Goal: Task Accomplishment & Management: Complete application form

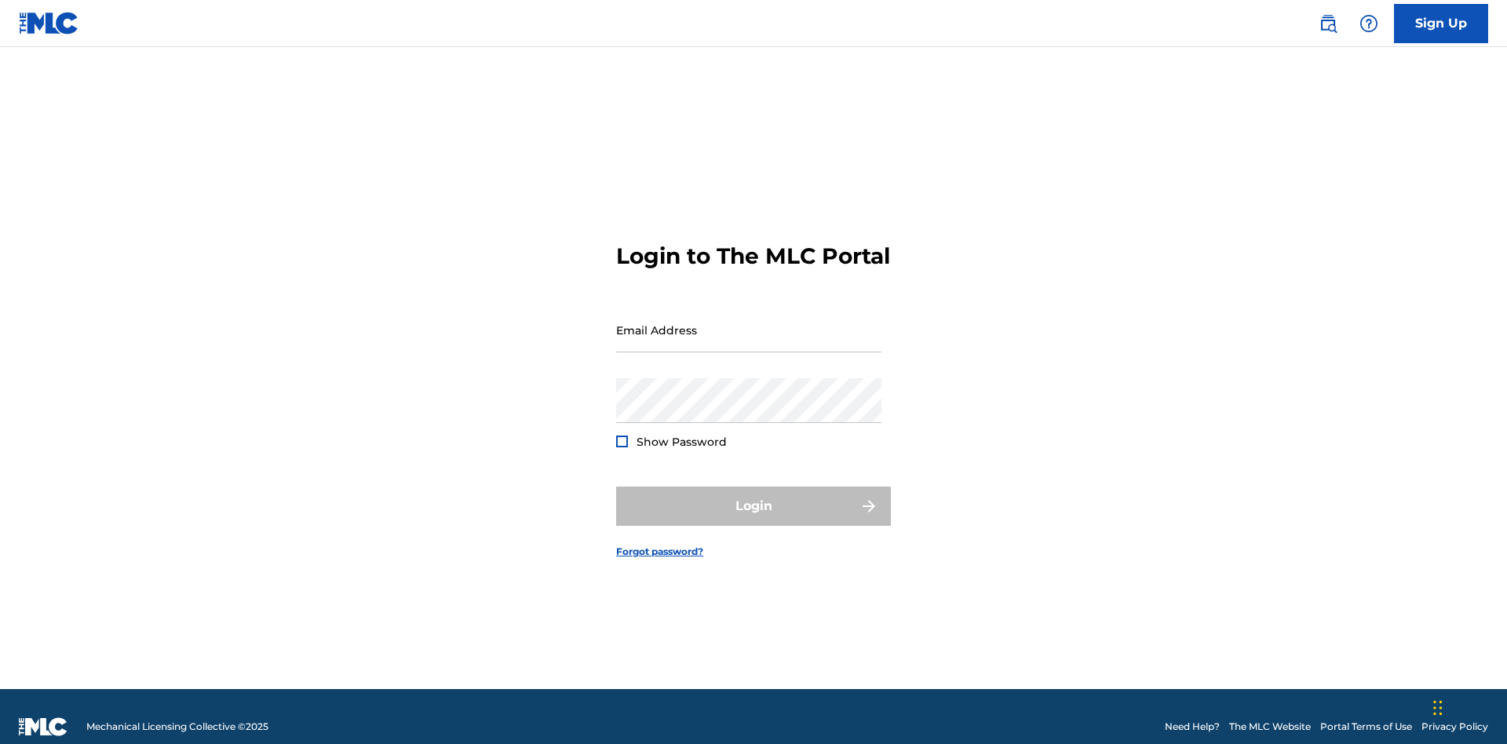
scroll to position [20, 0]
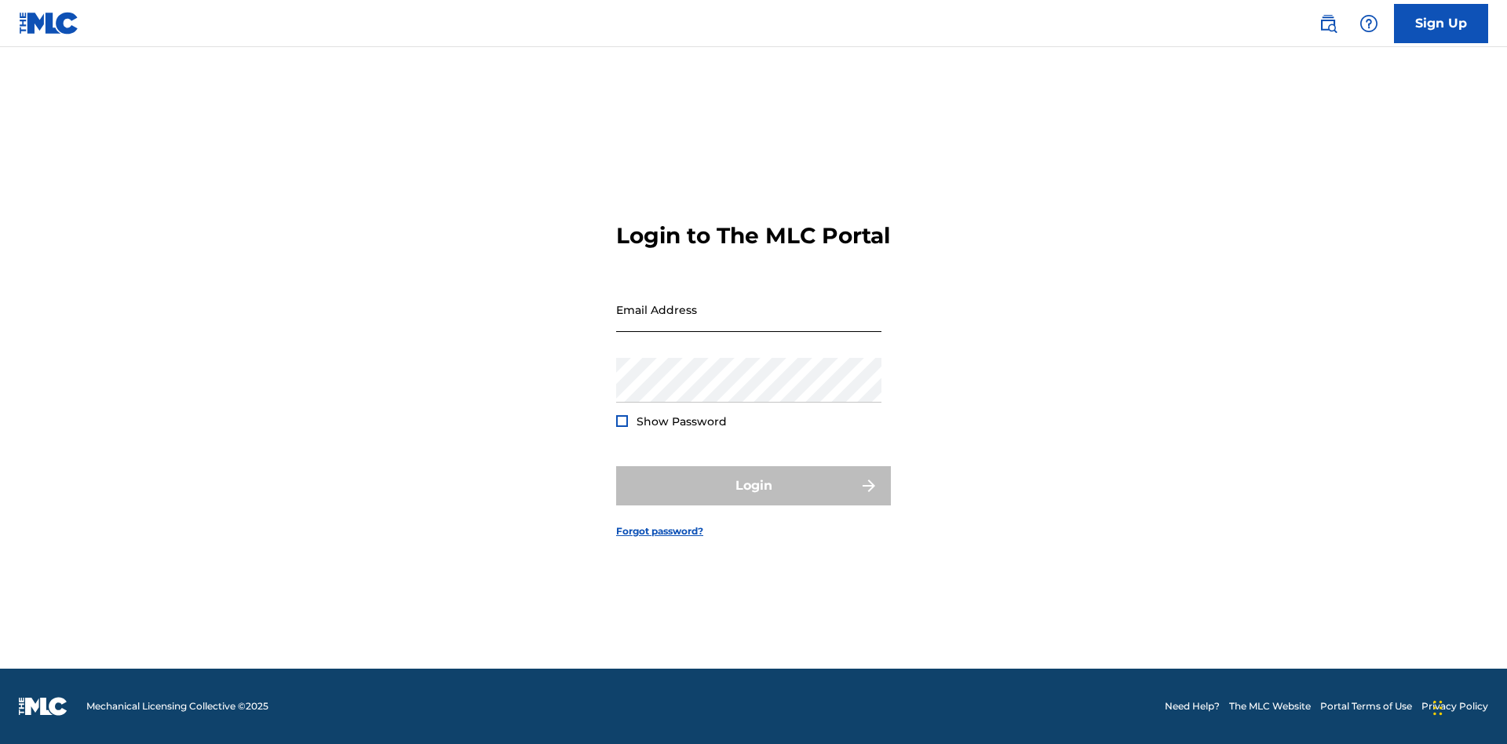
click at [749, 323] on input "Email Address" at bounding box center [748, 309] width 265 height 45
type input "[EMAIL_ADDRESS][DOMAIN_NAME]"
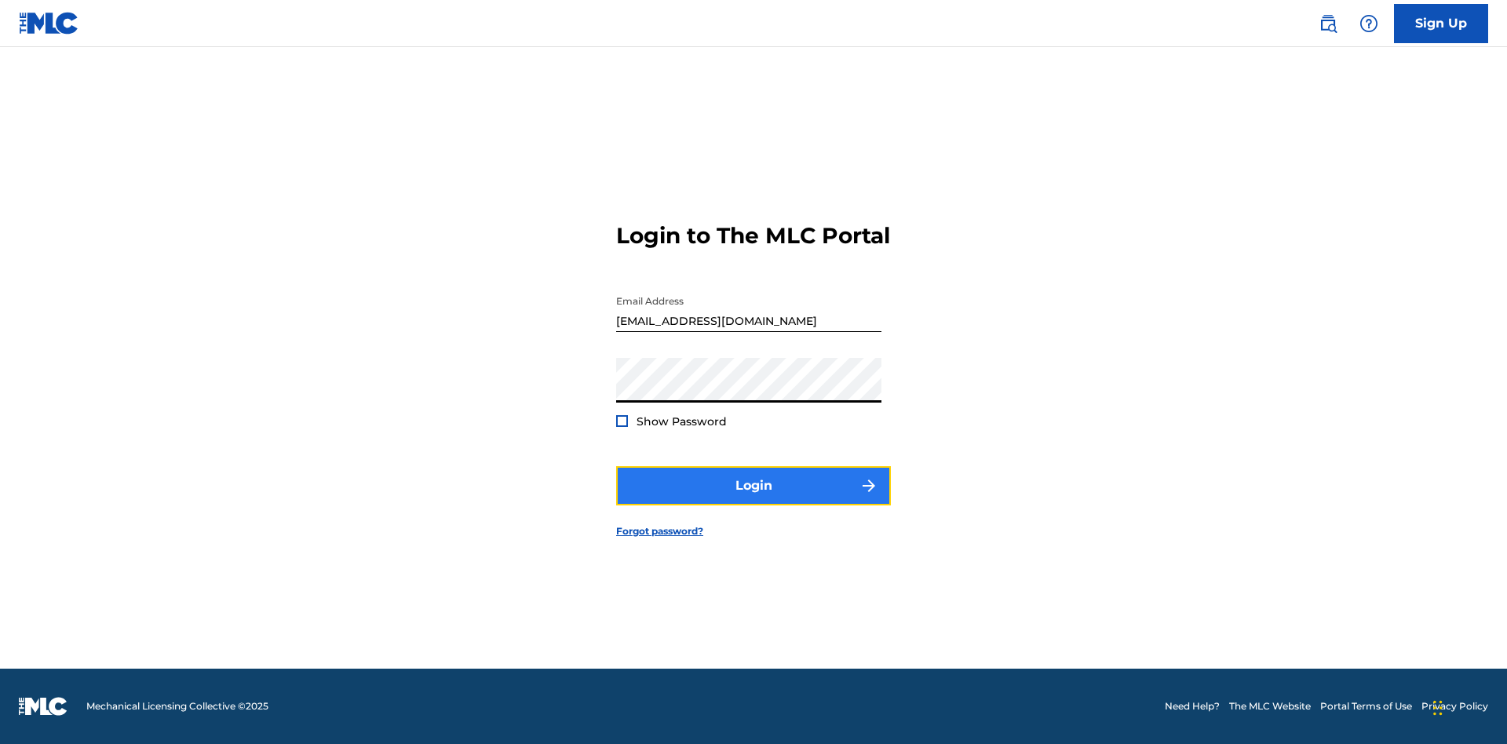
click at [754, 499] on button "Login" at bounding box center [753, 485] width 275 height 39
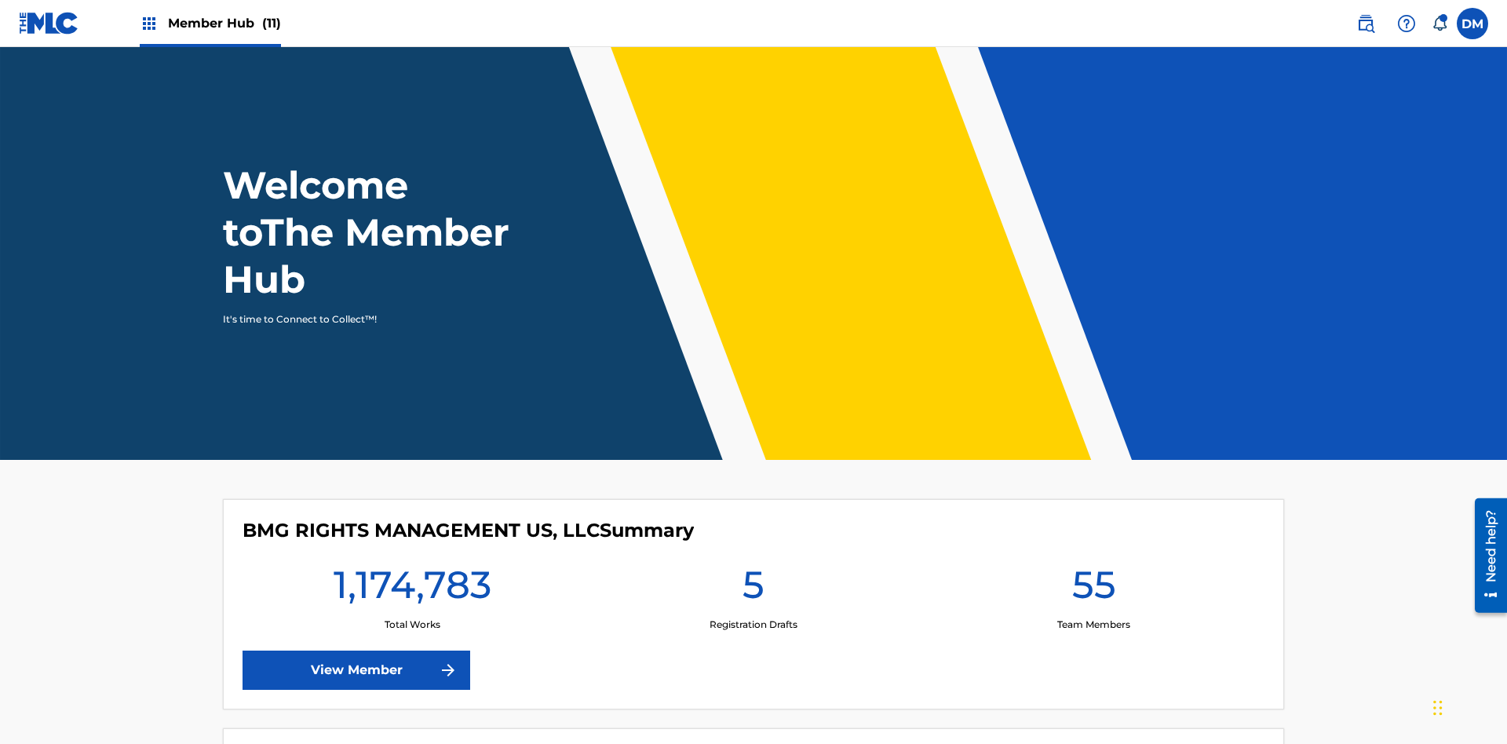
click at [224, 23] on span "Member Hub (11)" at bounding box center [224, 23] width 113 height 18
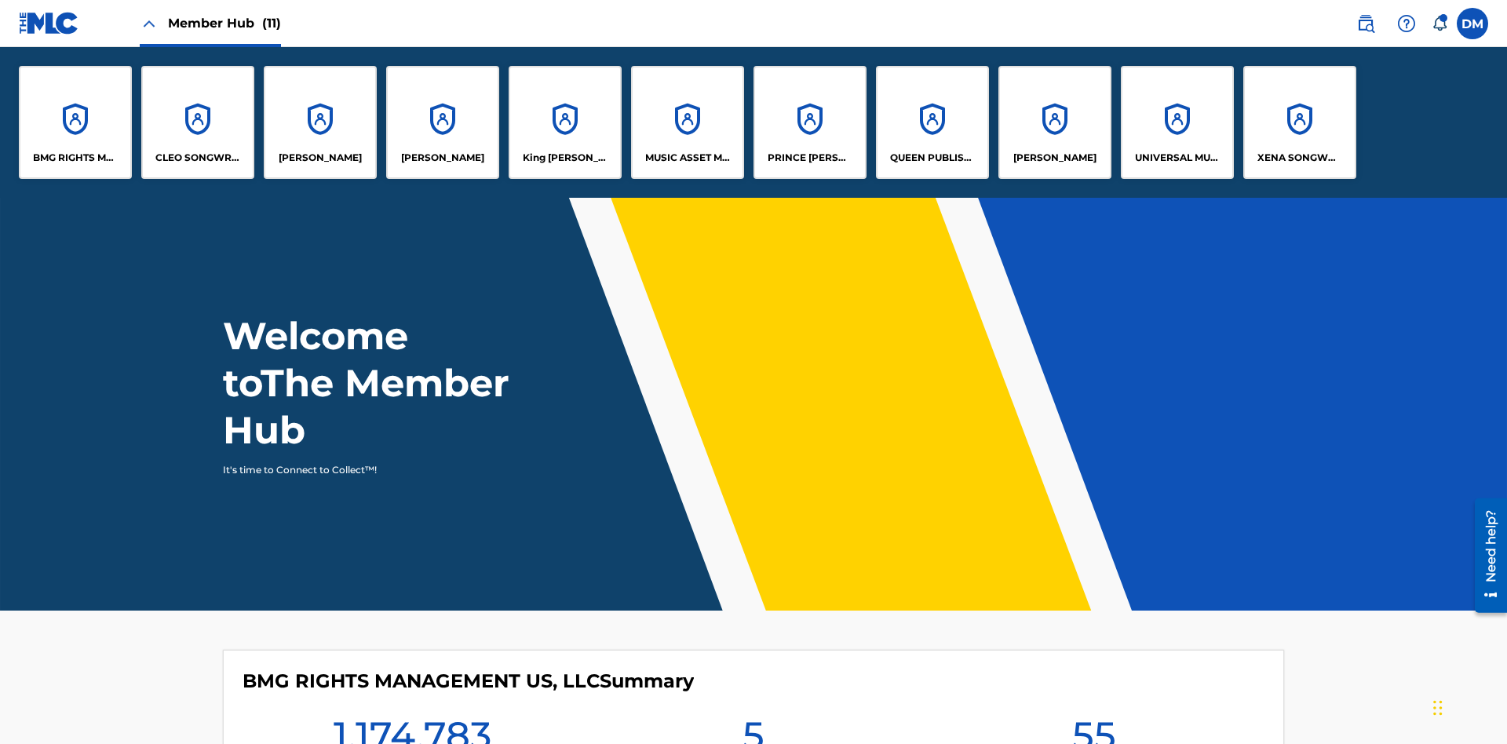
scroll to position [57, 0]
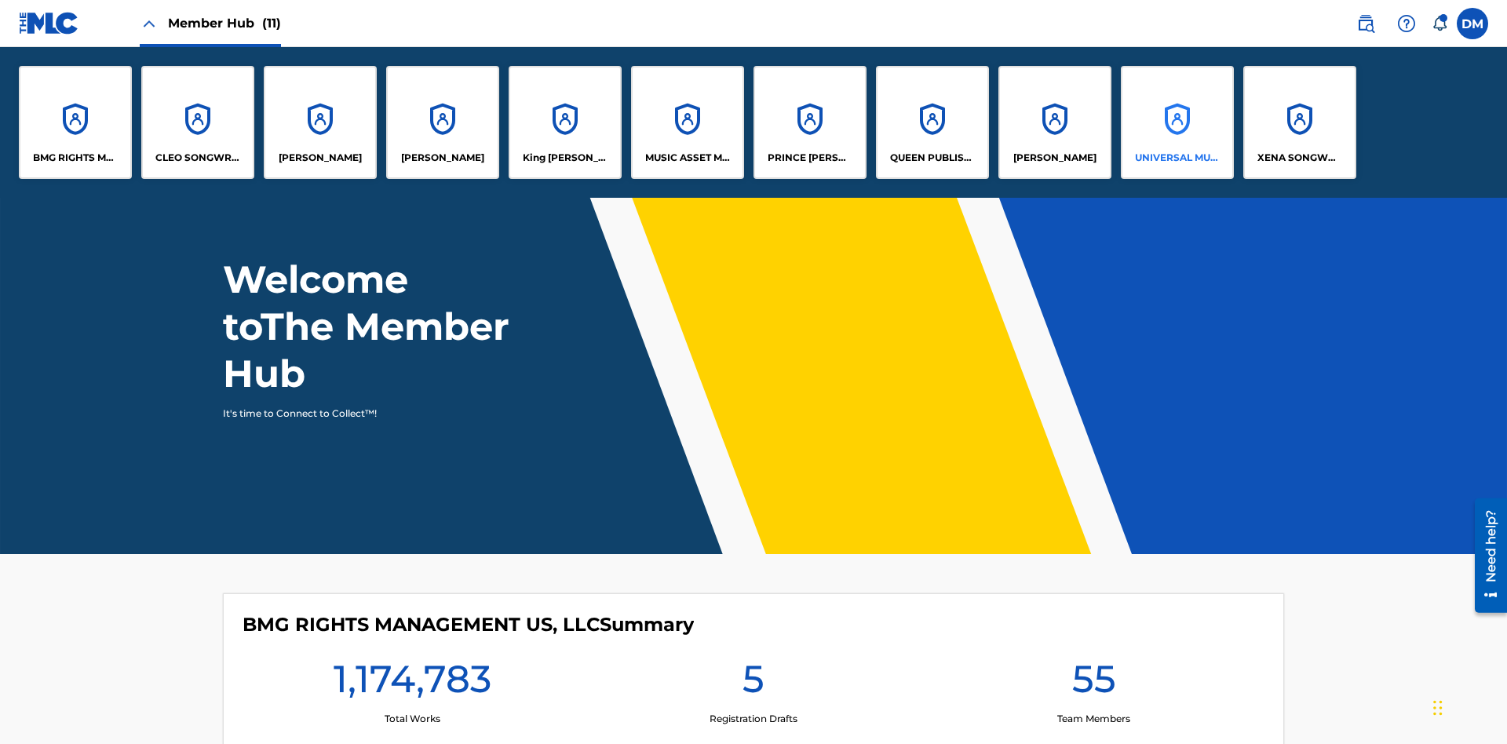
click at [1177, 158] on p "UNIVERSAL MUSIC PUB GROUP" at bounding box center [1178, 158] width 86 height 14
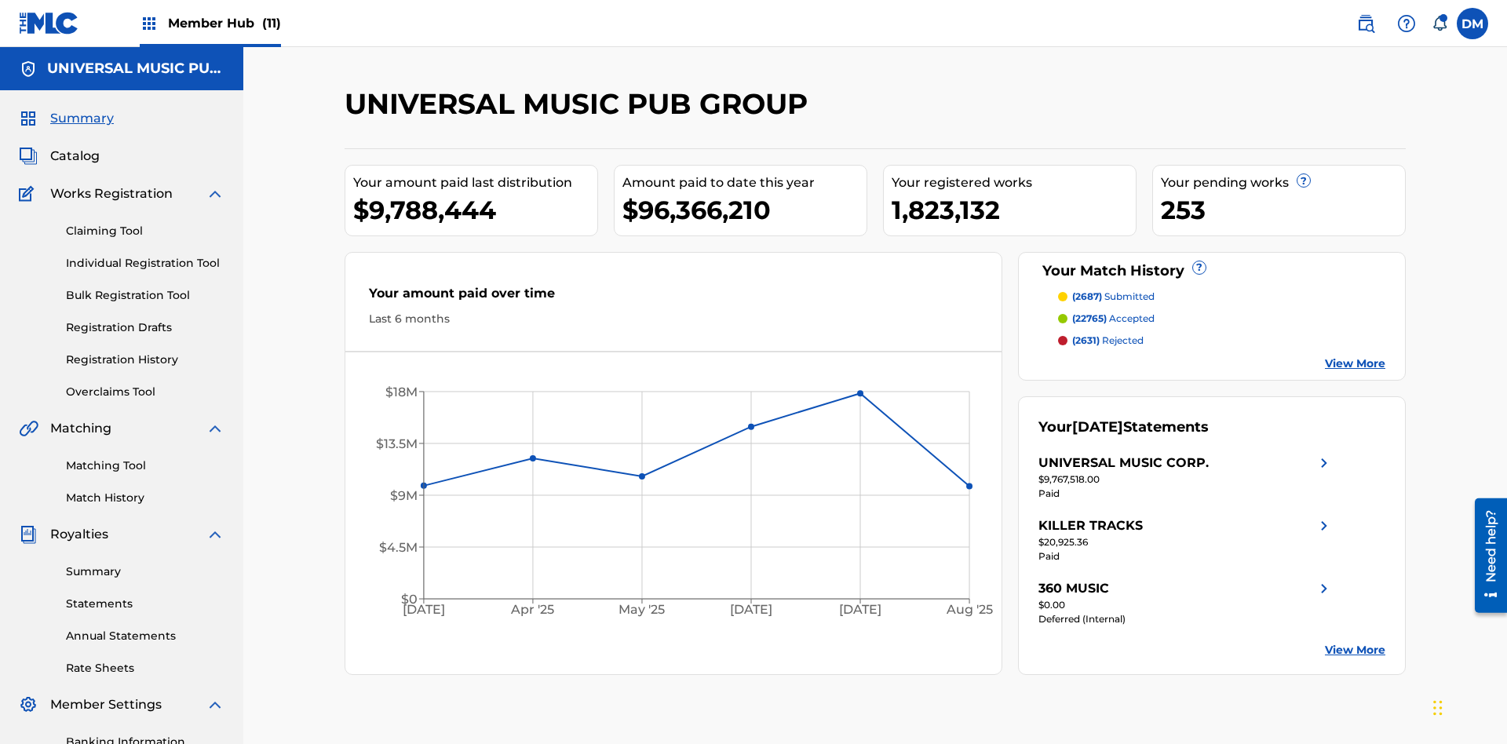
scroll to position [161, 0]
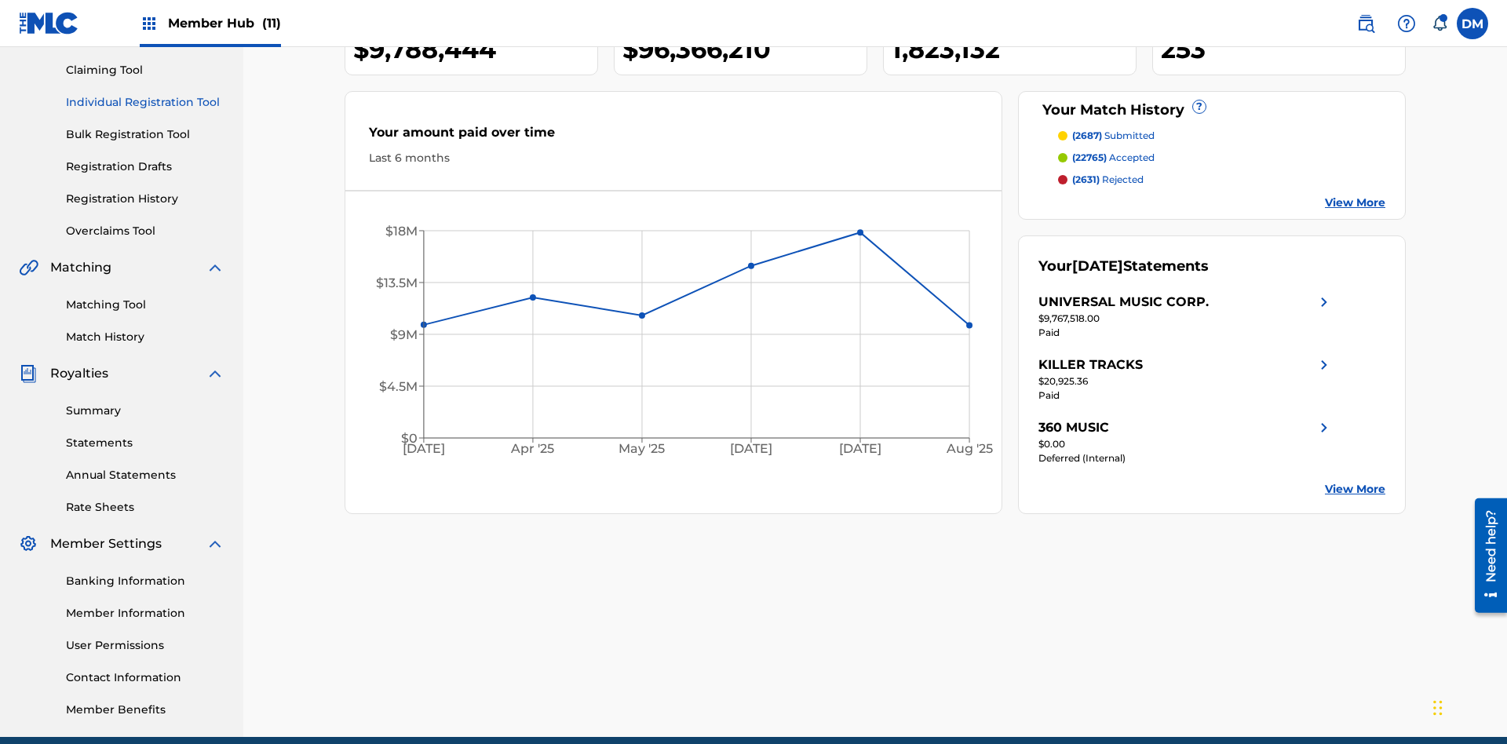
click at [145, 102] on link "Individual Registration Tool" at bounding box center [145, 102] width 159 height 16
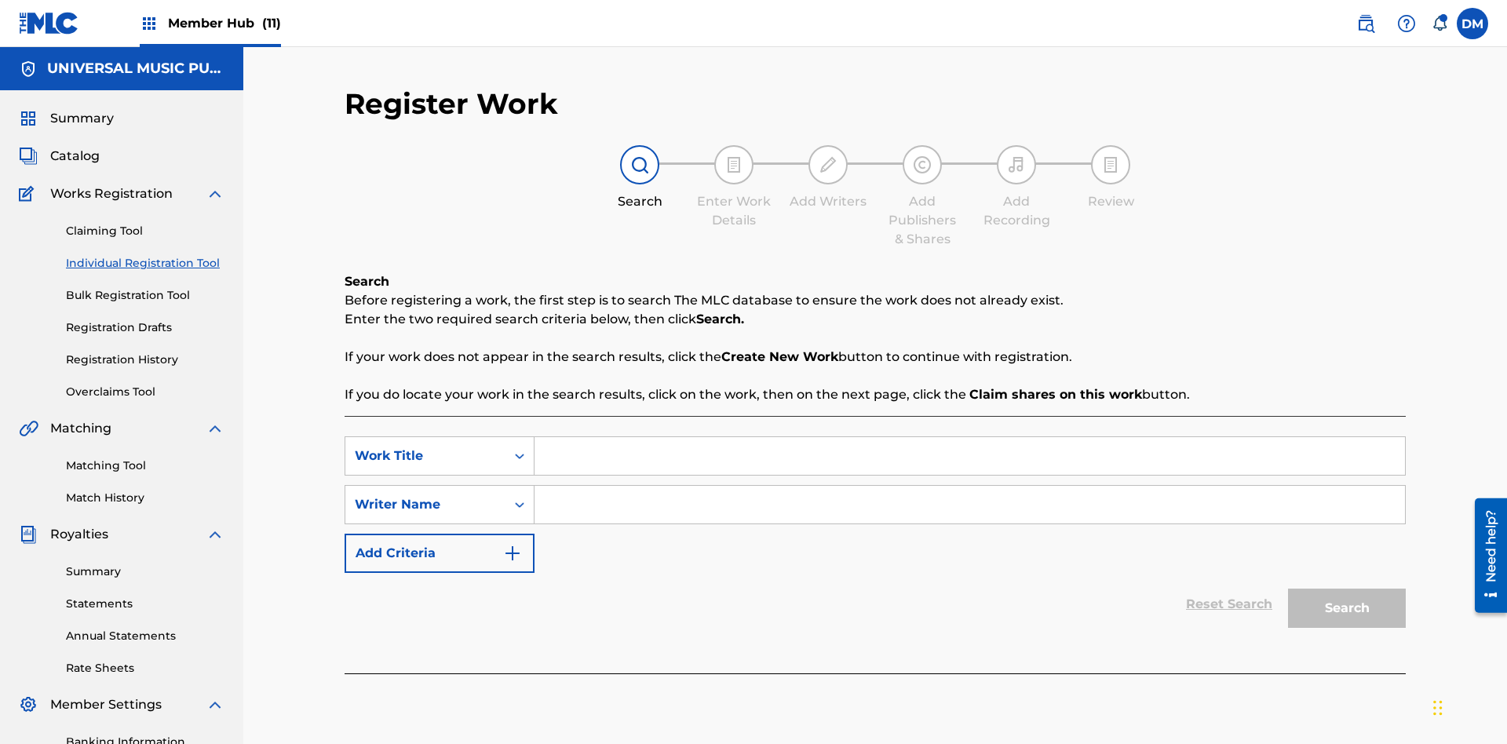
scroll to position [229, 0]
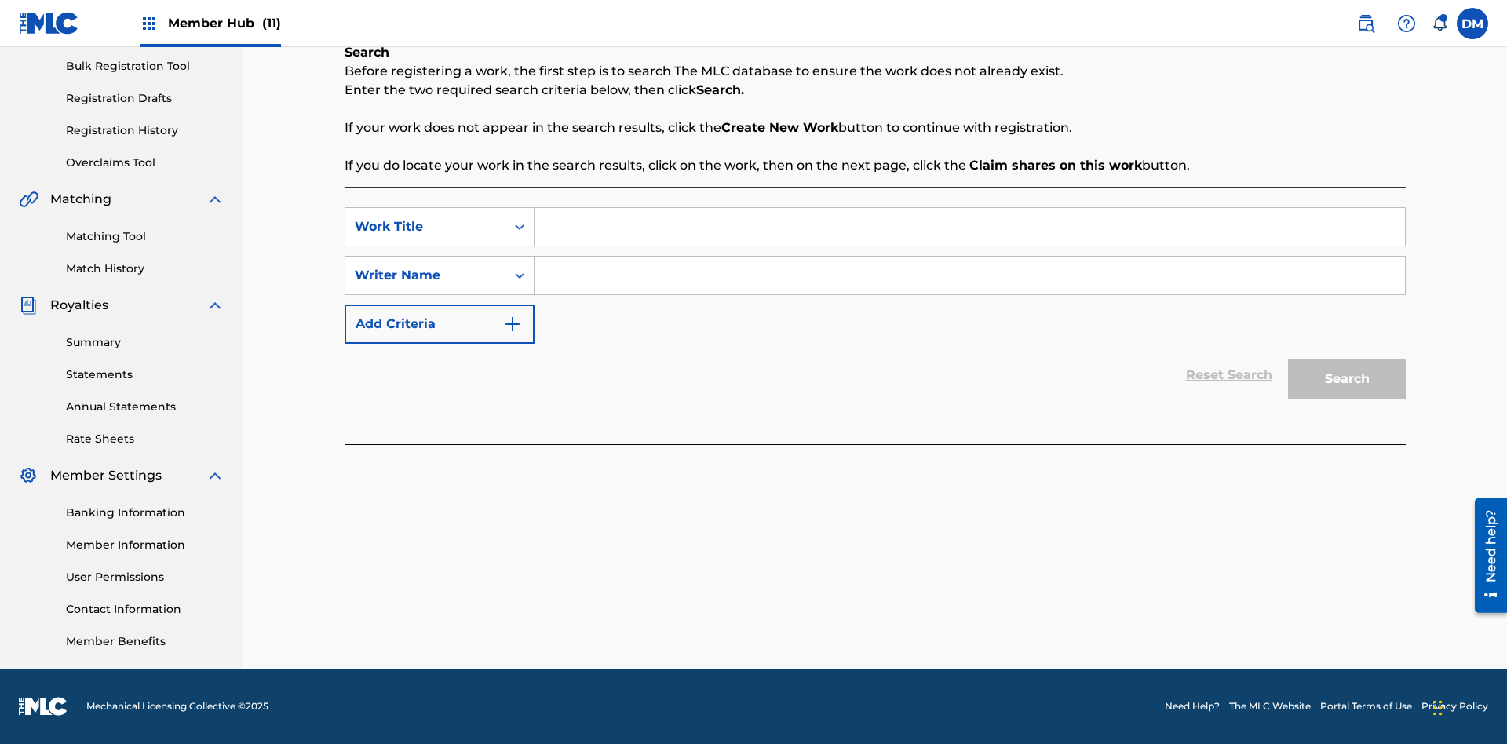
click at [969, 227] on input "Search Form" at bounding box center [970, 227] width 870 height 38
type input "Internal User Delete All Drafts"
click at [969, 276] on input "Search Form" at bounding box center [970, 276] width 870 height 38
type input "Test"
click at [1347, 379] on button "Search" at bounding box center [1347, 378] width 118 height 39
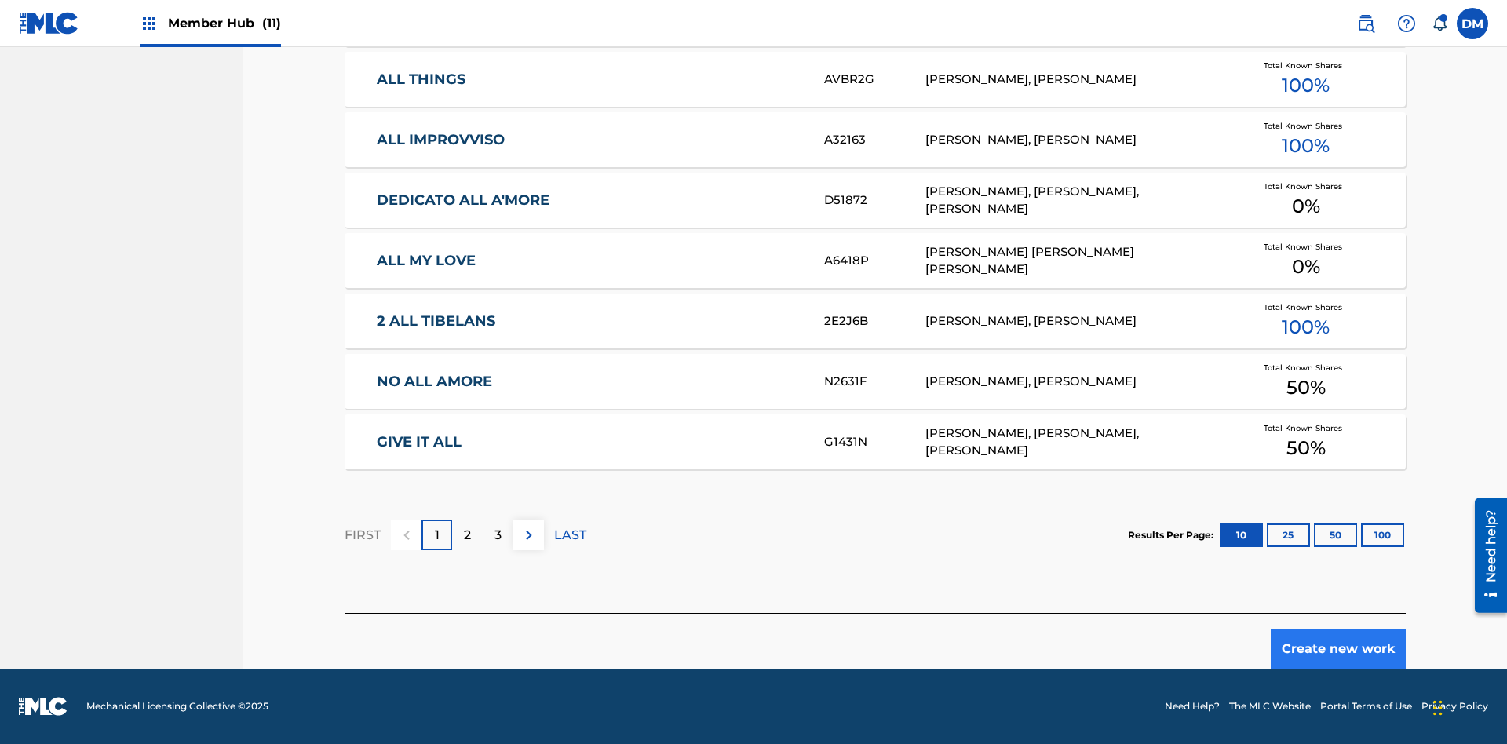
click at [1338, 649] on button "Create new work" at bounding box center [1338, 648] width 135 height 39
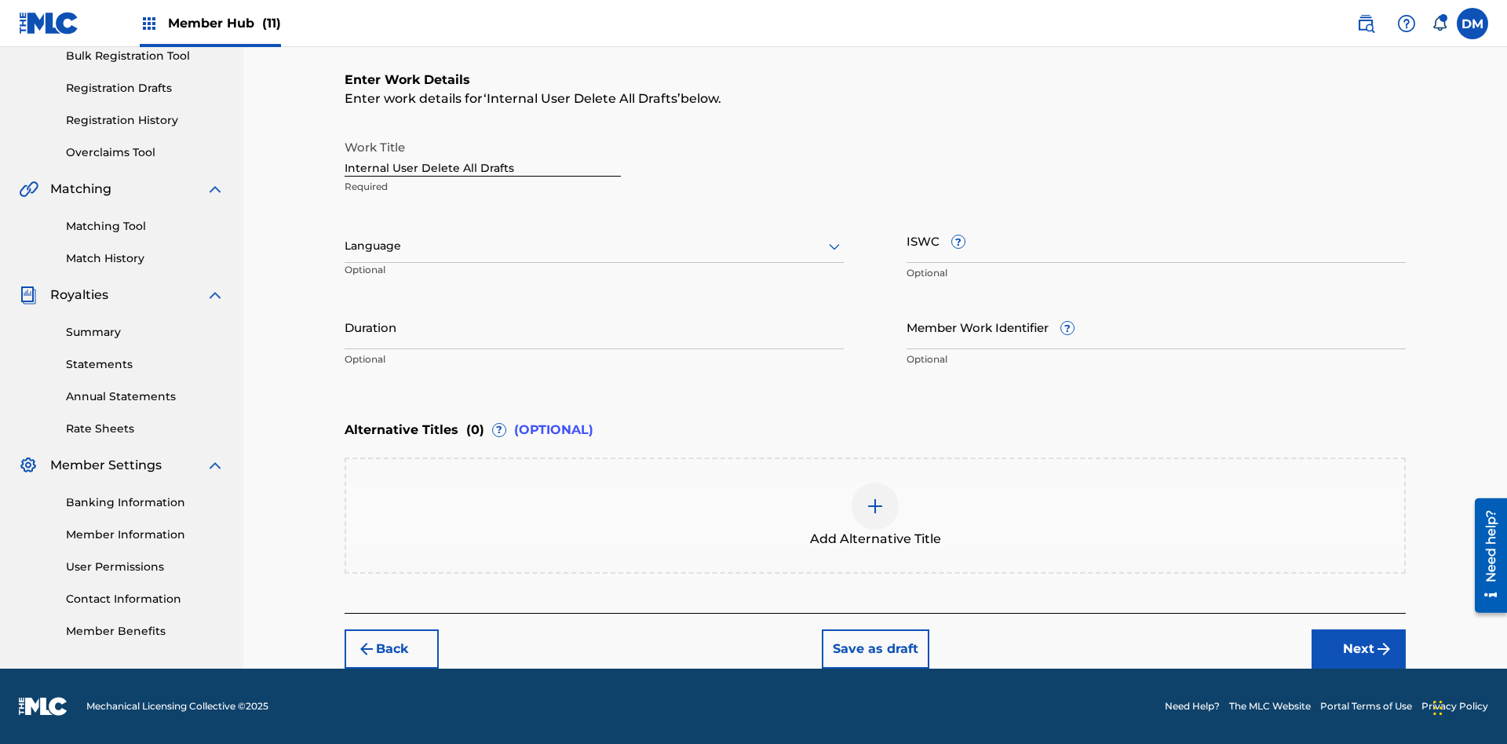
scroll to position [239, 0]
click at [483, 154] on input "Internal User Delete All Drafts" at bounding box center [483, 154] width 276 height 45
type input "Internal User Delete All Drafts"
click at [874, 648] on button "Save as draft" at bounding box center [876, 648] width 108 height 39
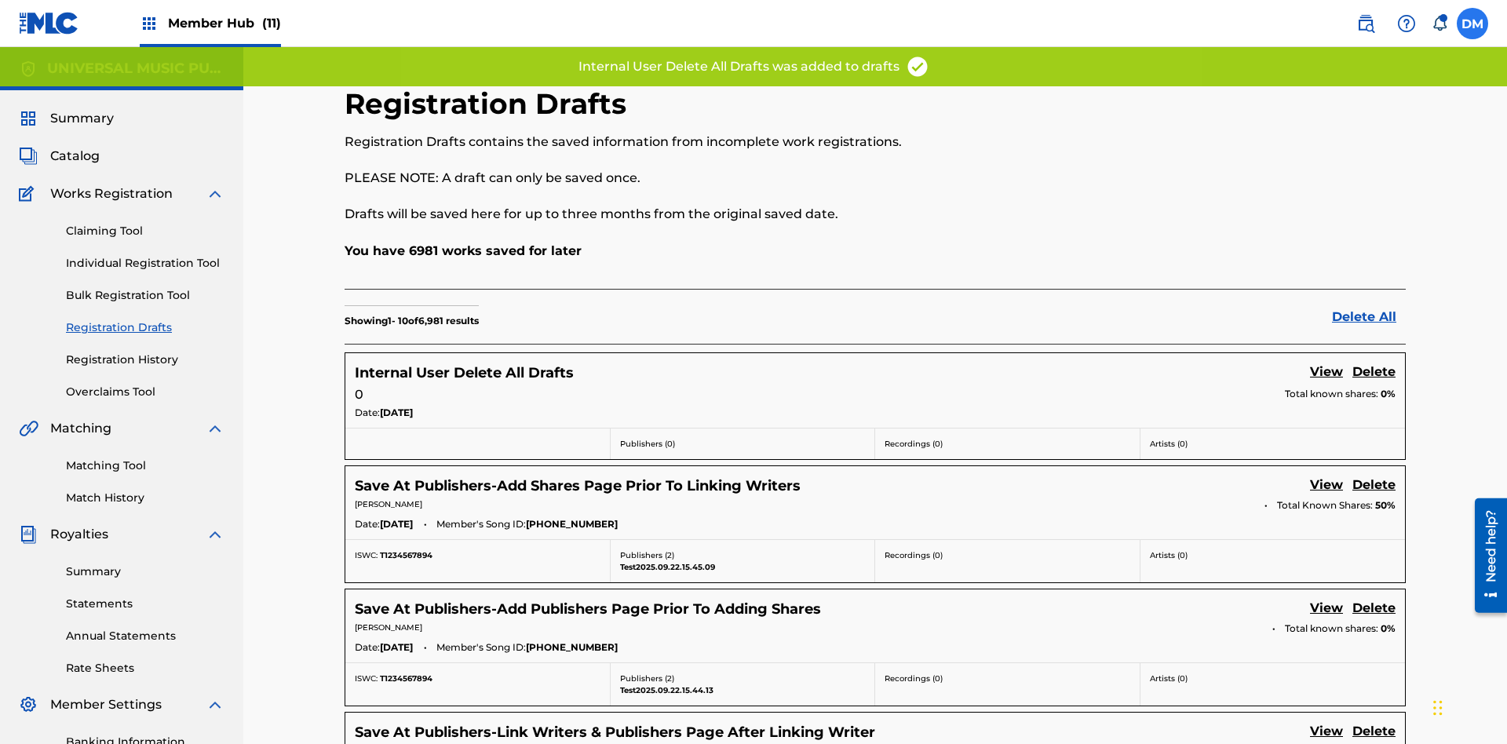
click at [1472, 23] on label at bounding box center [1472, 23] width 31 height 31
click at [1472, 24] on input "[PERSON_NAME] [PERSON_NAME] [PERSON_NAME][EMAIL_ADDRESS][DOMAIN_NAME] Notificat…" at bounding box center [1472, 24] width 0 height 0
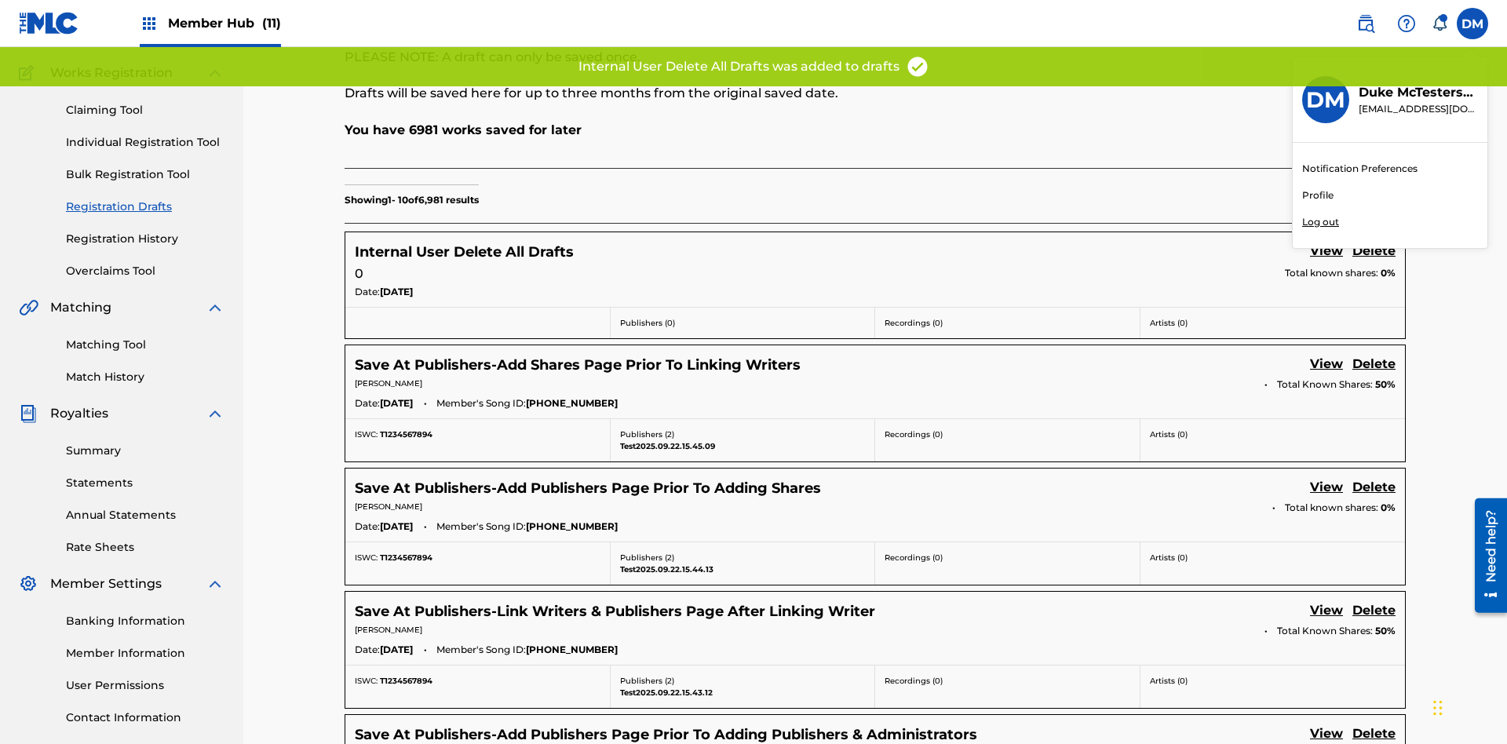
click at [1320, 222] on p "Log out" at bounding box center [1320, 222] width 37 height 14
click at [1472, 24] on input "[PERSON_NAME] [PERSON_NAME] [PERSON_NAME][EMAIL_ADDRESS][DOMAIN_NAME] Notificat…" at bounding box center [1472, 24] width 0 height 0
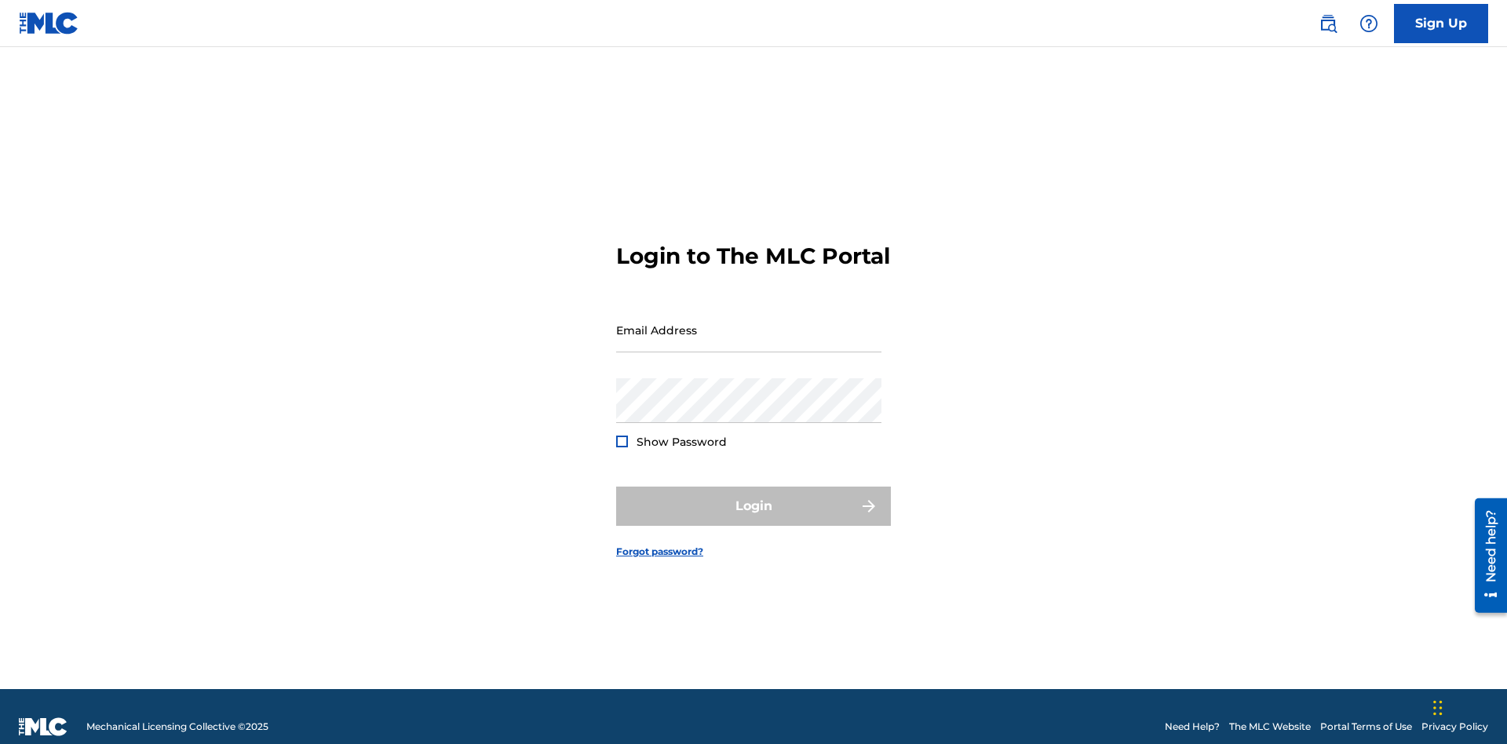
scroll to position [20, 0]
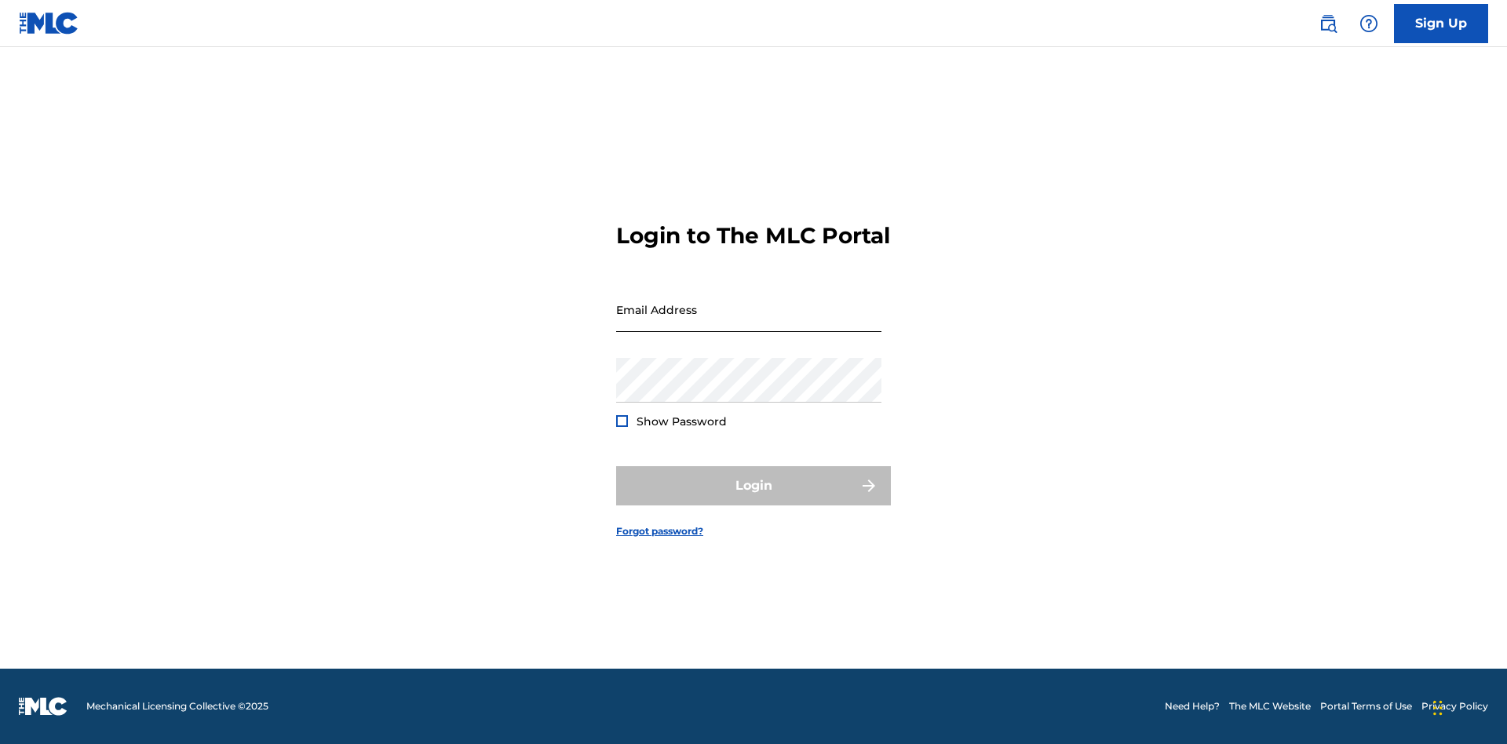
click at [749, 323] on input "Email Address" at bounding box center [748, 309] width 265 height 45
type input "[PERSON_NAME][EMAIL_ADDRESS][PERSON_NAME][DOMAIN_NAME]"
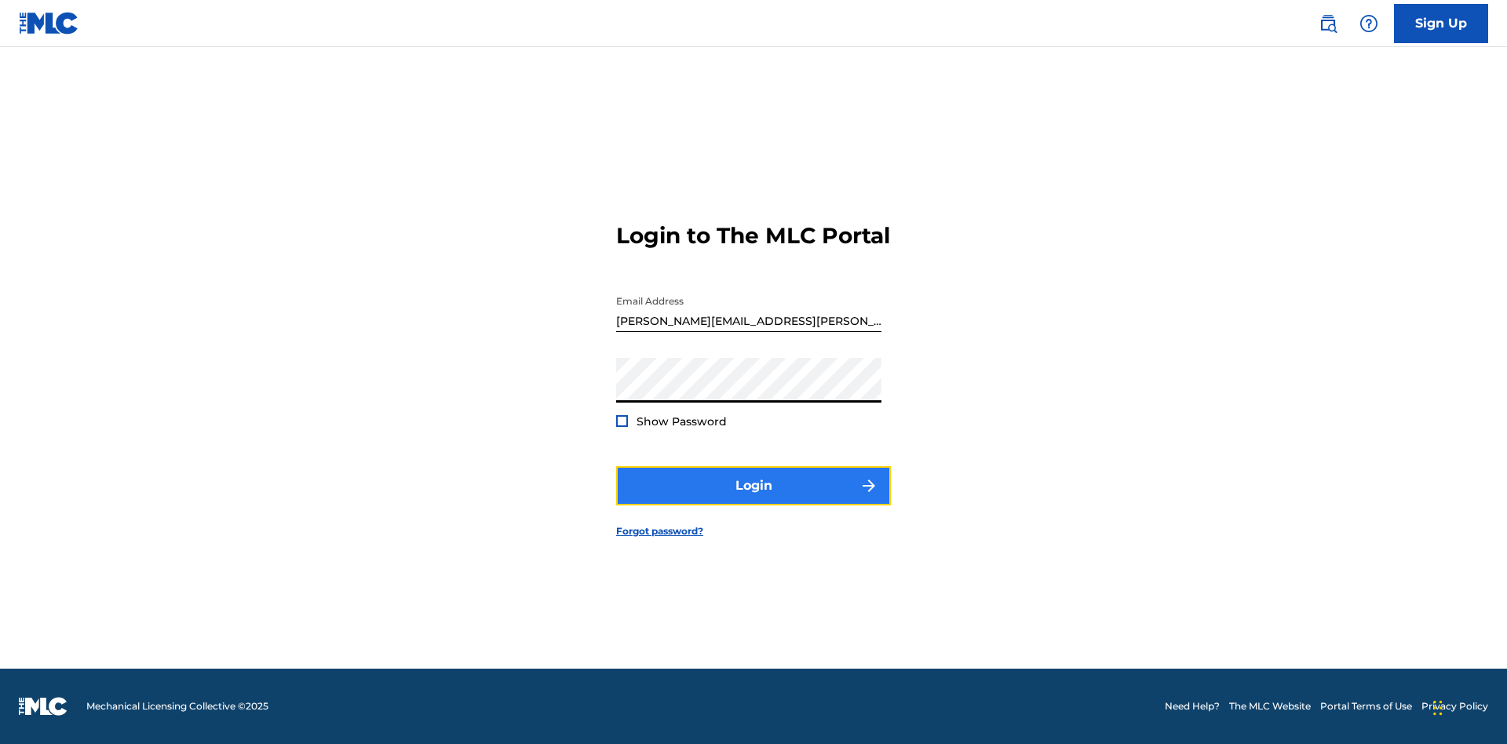
click at [754, 499] on button "Login" at bounding box center [753, 485] width 275 height 39
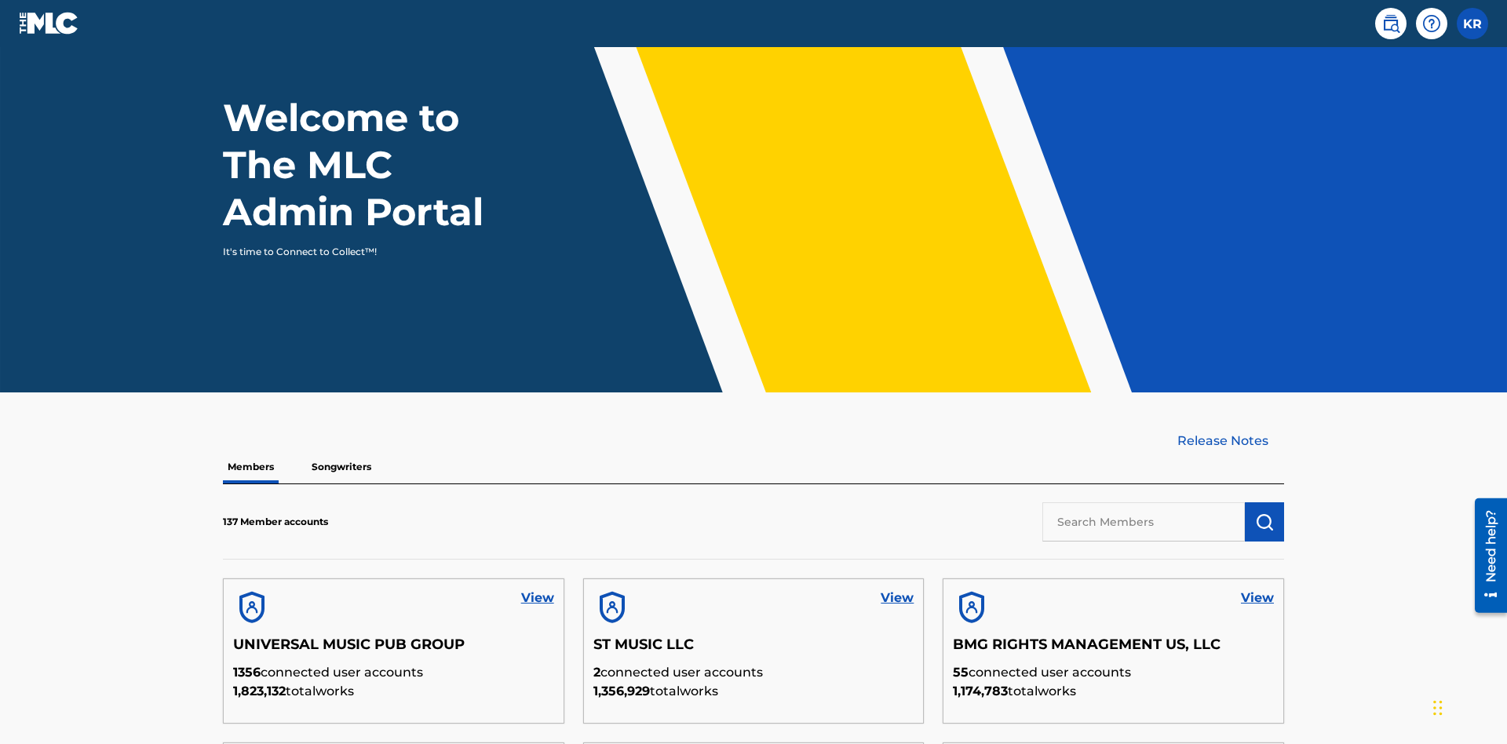
scroll to position [475, 0]
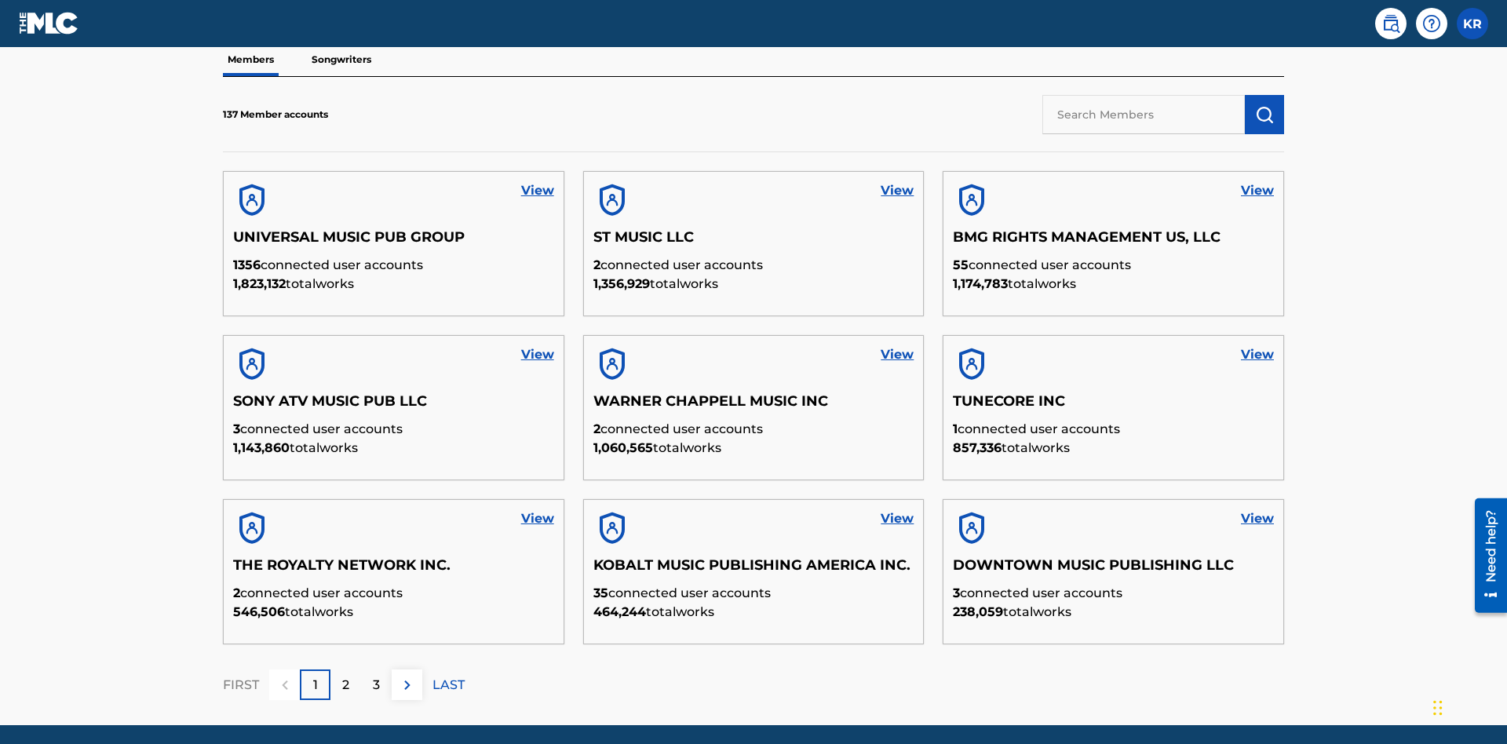
click at [1144, 114] on input "text" at bounding box center [1143, 114] width 203 height 39
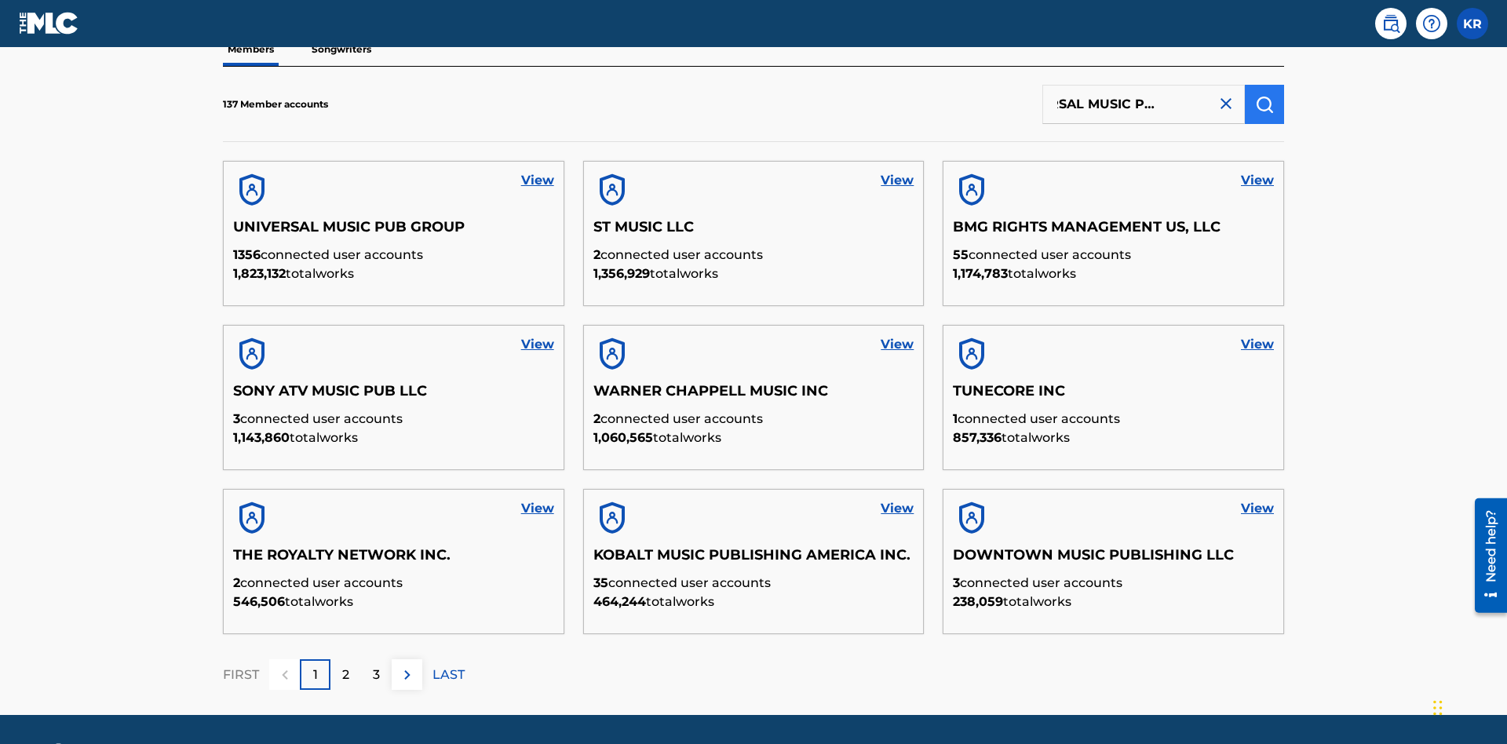
type input "UNIVERSAL MUSIC PUB GROUP"
click at [1264, 104] on img "submit" at bounding box center [1264, 104] width 19 height 19
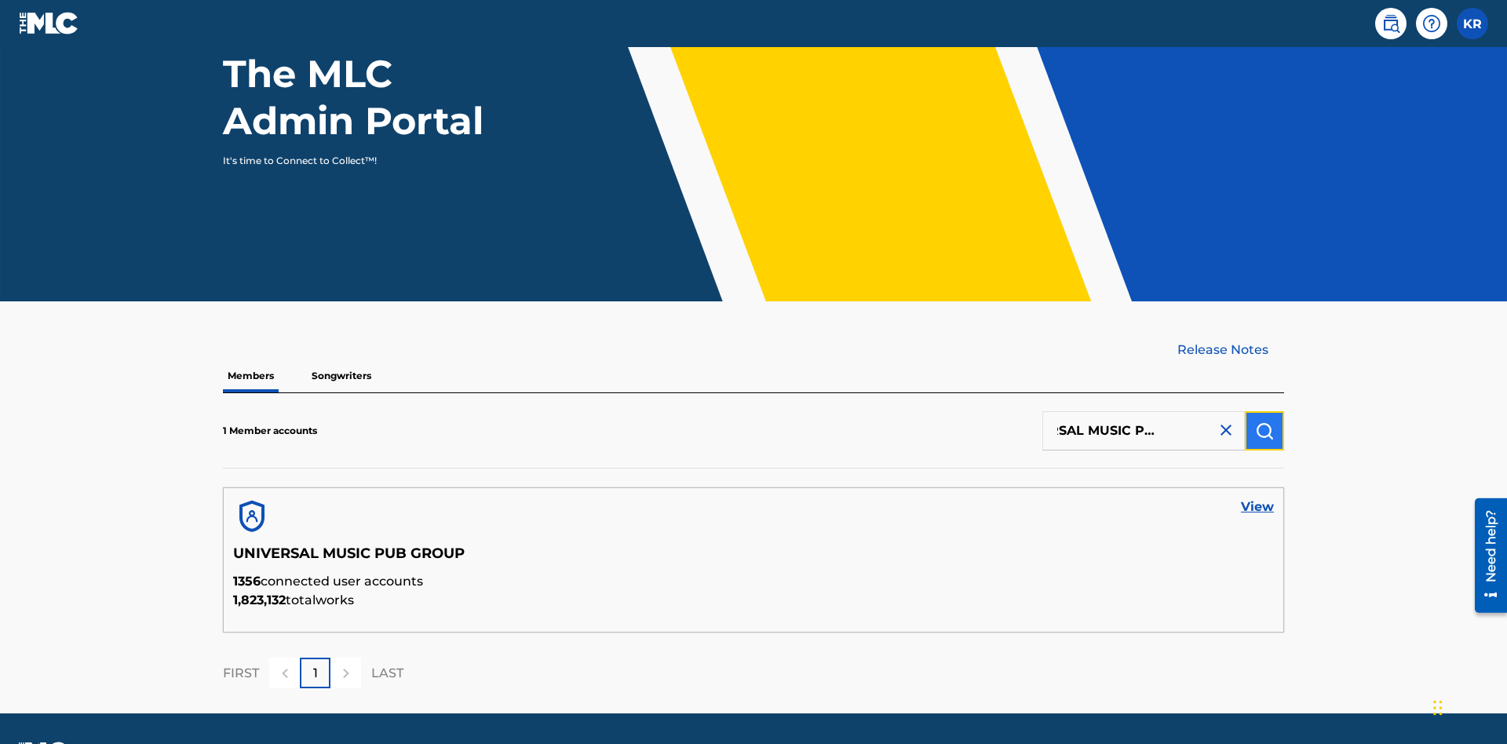
scroll to position [203, 0]
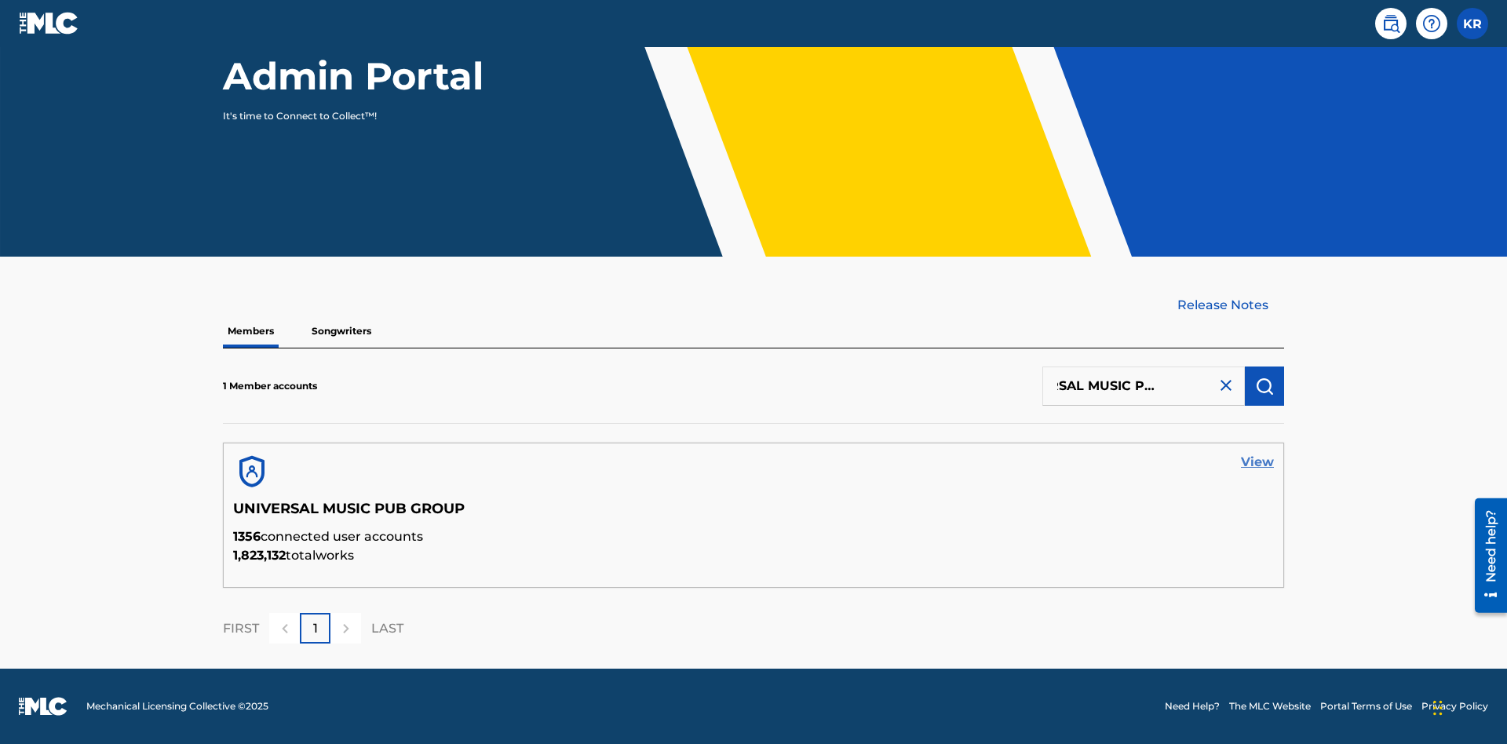
click at [1257, 462] on link "View" at bounding box center [1257, 462] width 33 height 19
